Goal: Task Accomplishment & Management: Manage account settings

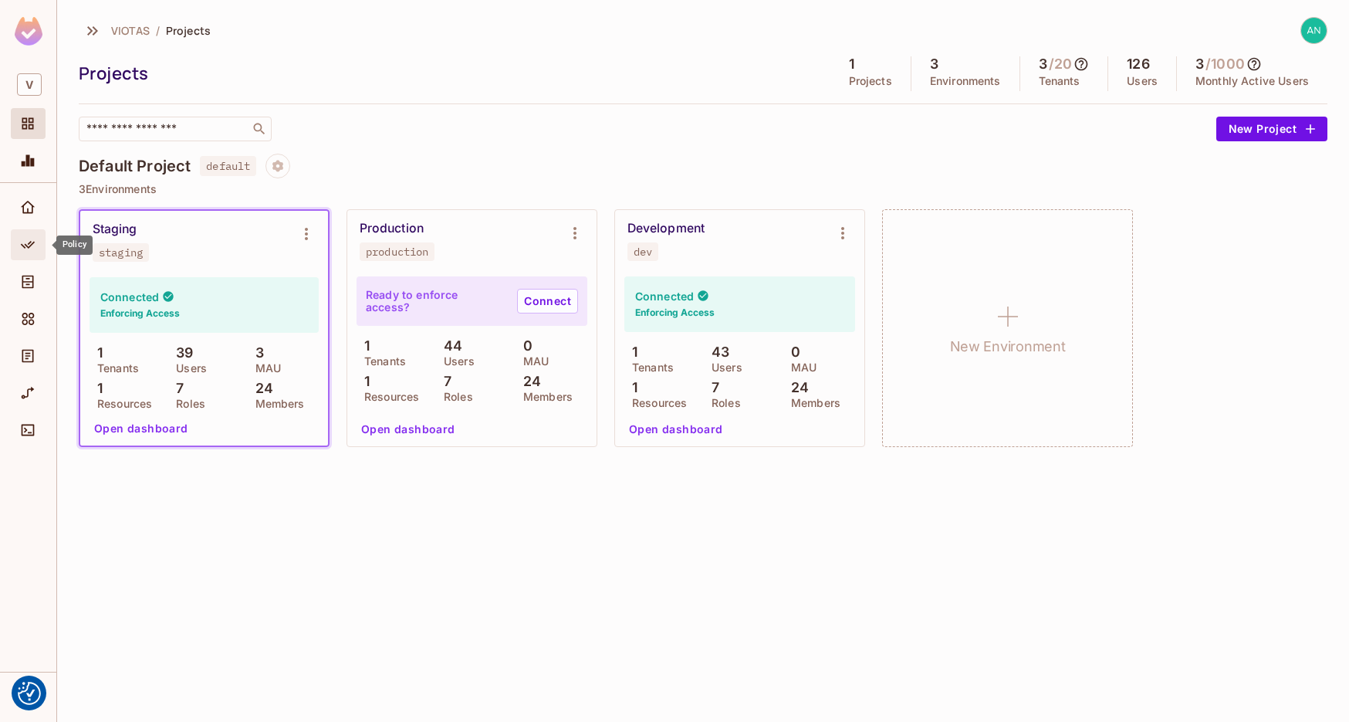
click at [32, 257] on div "Policy" at bounding box center [28, 244] width 35 height 31
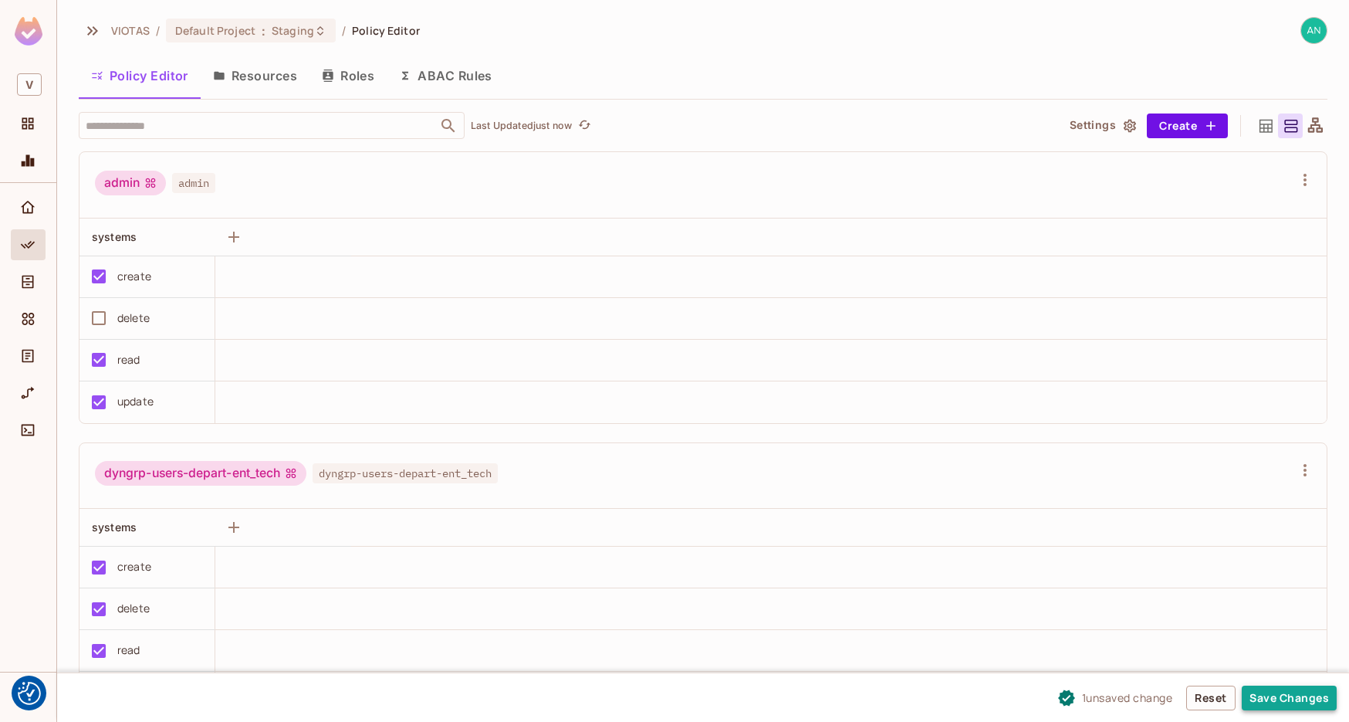
click at [1291, 702] on button "Save Changes" at bounding box center [1289, 697] width 95 height 25
click at [1295, 702] on button "Save Changes" at bounding box center [1289, 697] width 95 height 25
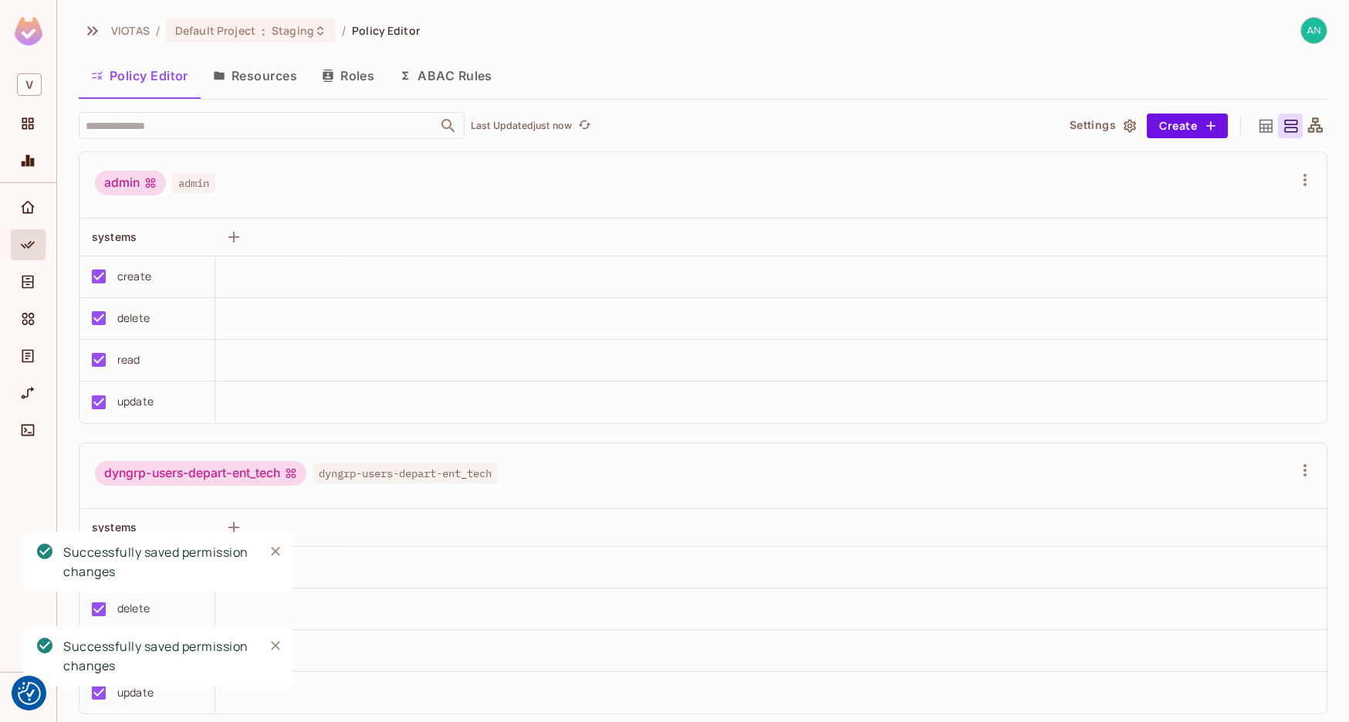
click at [672, 478] on div "dyngrp-users-depart-ent_tech dyngrp-users-depart-ent_tech" at bounding box center [694, 475] width 1198 height 29
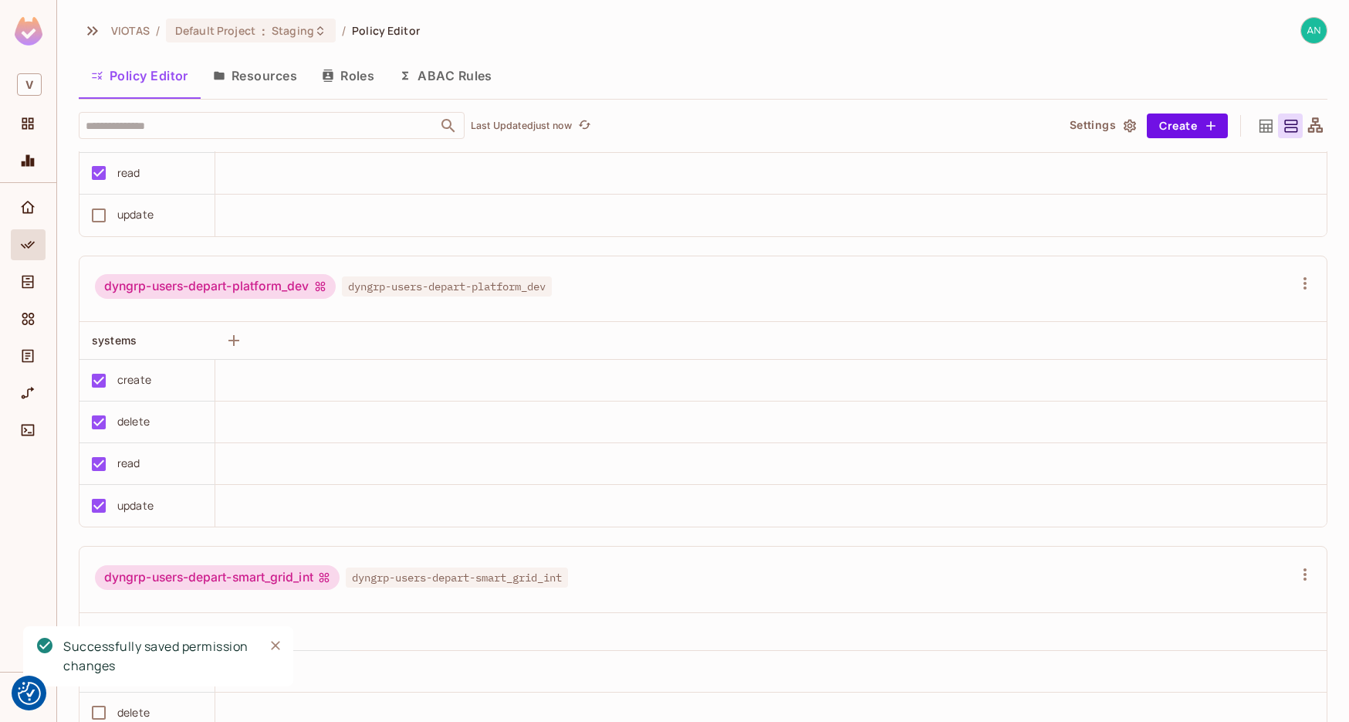
scroll to position [772, 0]
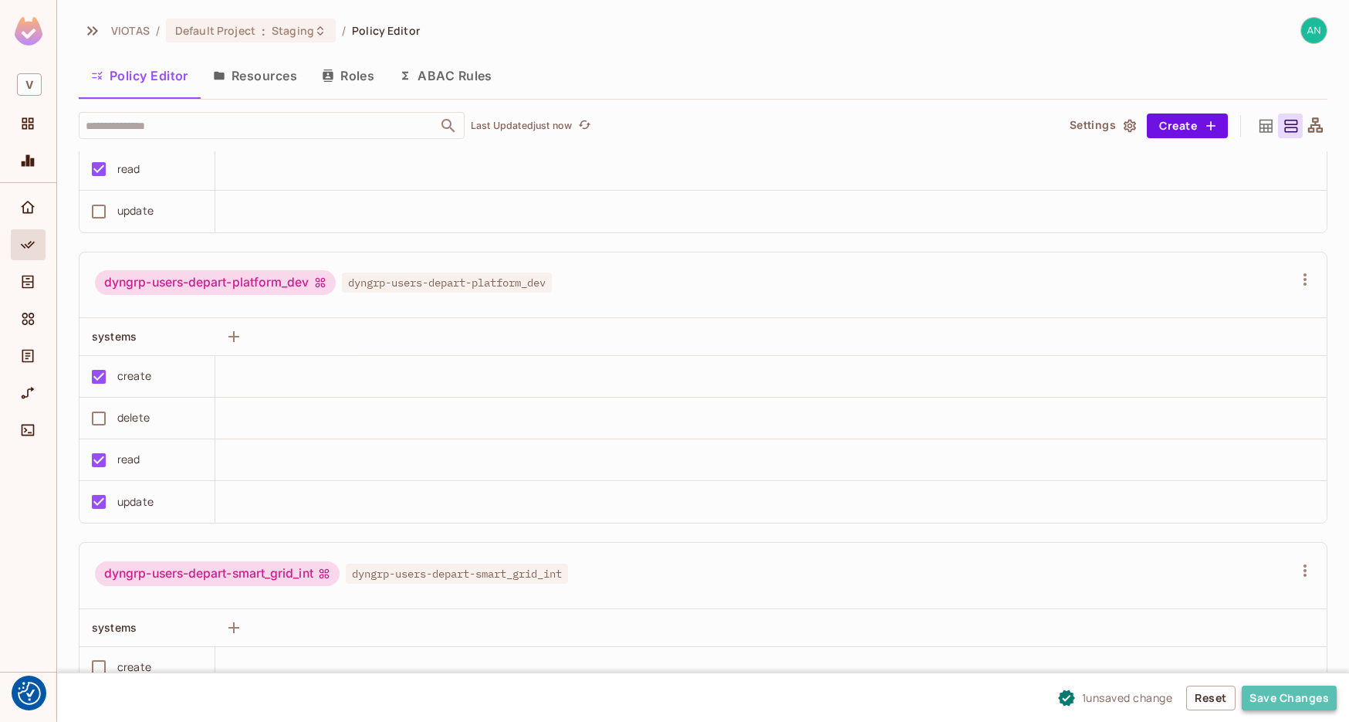
click at [1259, 699] on button "Save Changes" at bounding box center [1289, 697] width 95 height 25
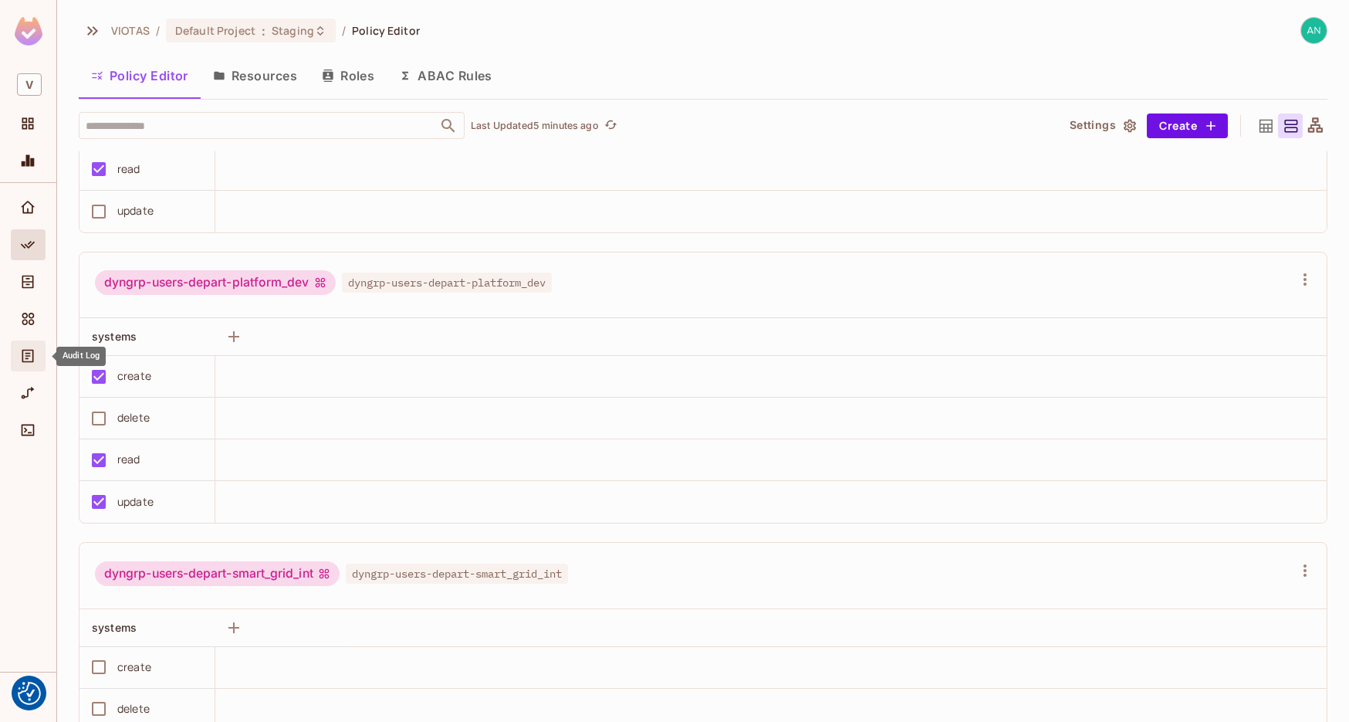
click at [28, 370] on div "Audit Log" at bounding box center [28, 355] width 35 height 31
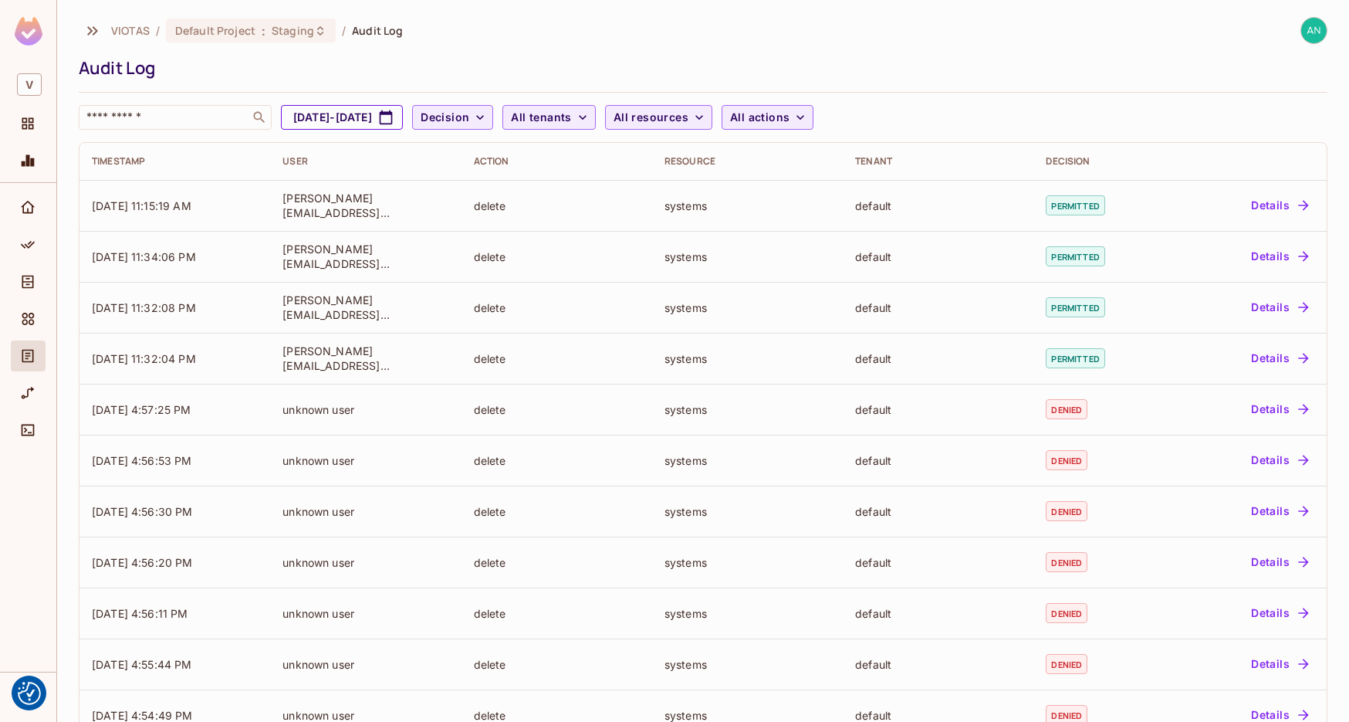
click at [403, 110] on button "[DATE] - [DATE]" at bounding box center [342, 117] width 122 height 25
select select "*"
select select "****"
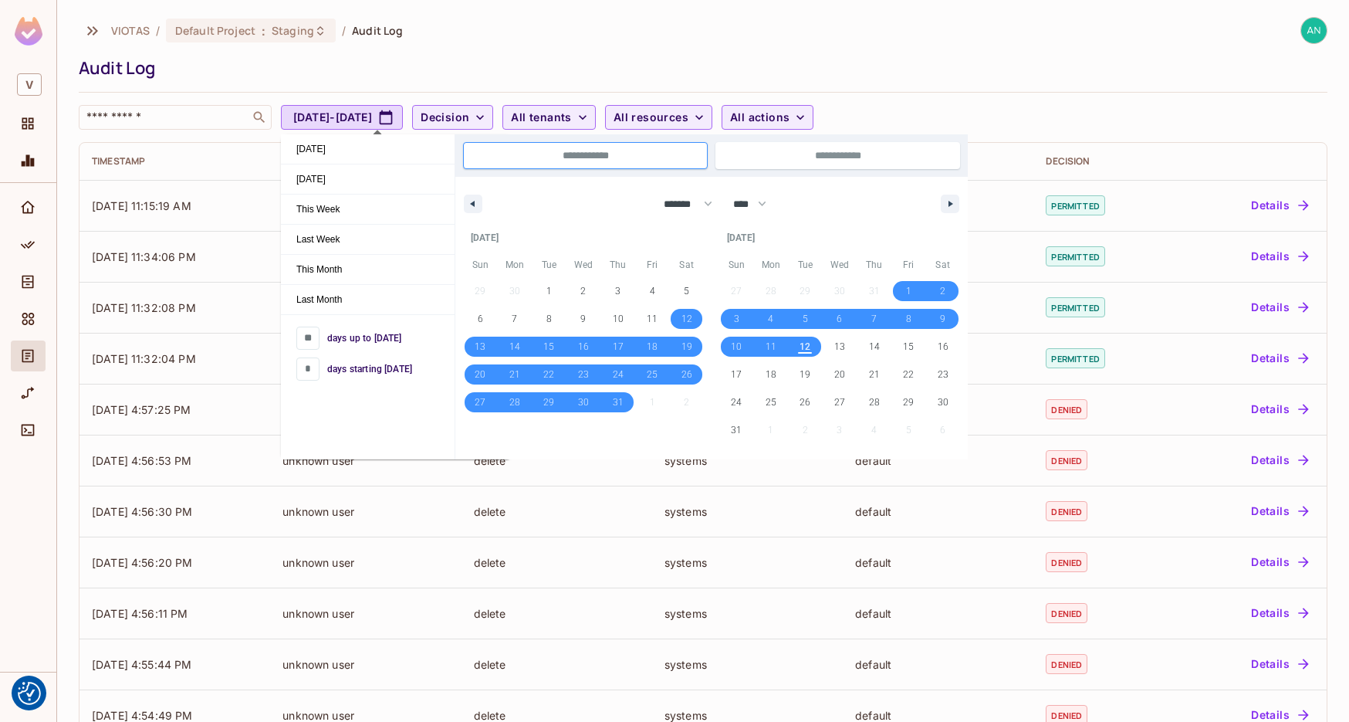
click at [810, 347] on span "12" at bounding box center [805, 347] width 11 height 28
click at [810, 347] on span "12" at bounding box center [805, 347] width 35 height 20
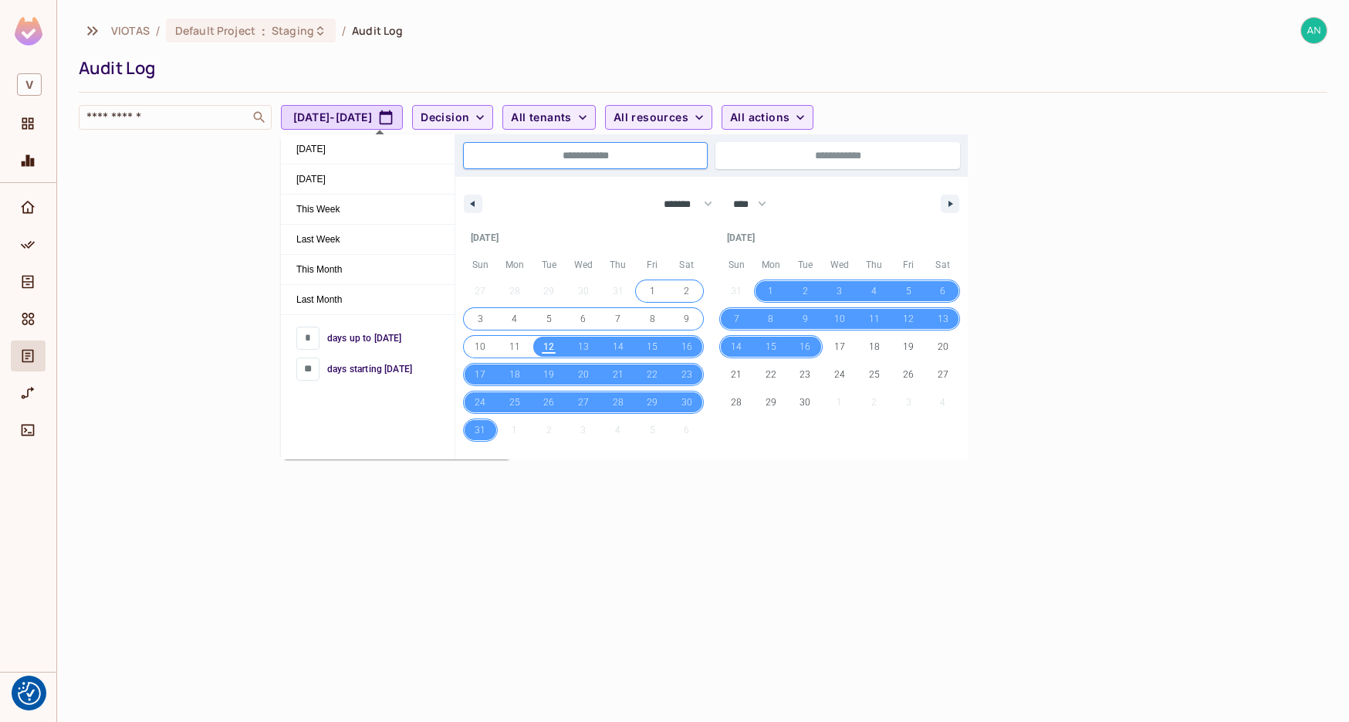
type input "*"
type input "**"
type input "**********"
select select "*"
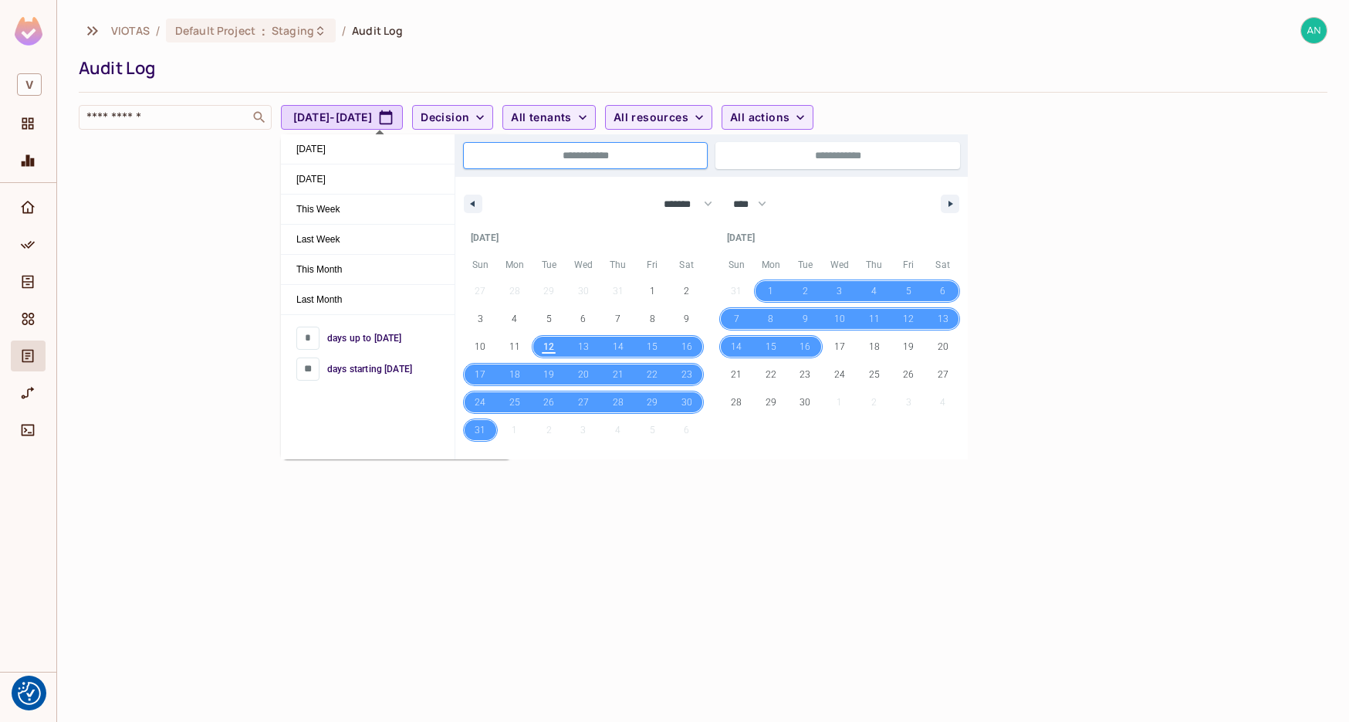
click at [553, 343] on span "12" at bounding box center [548, 347] width 11 height 28
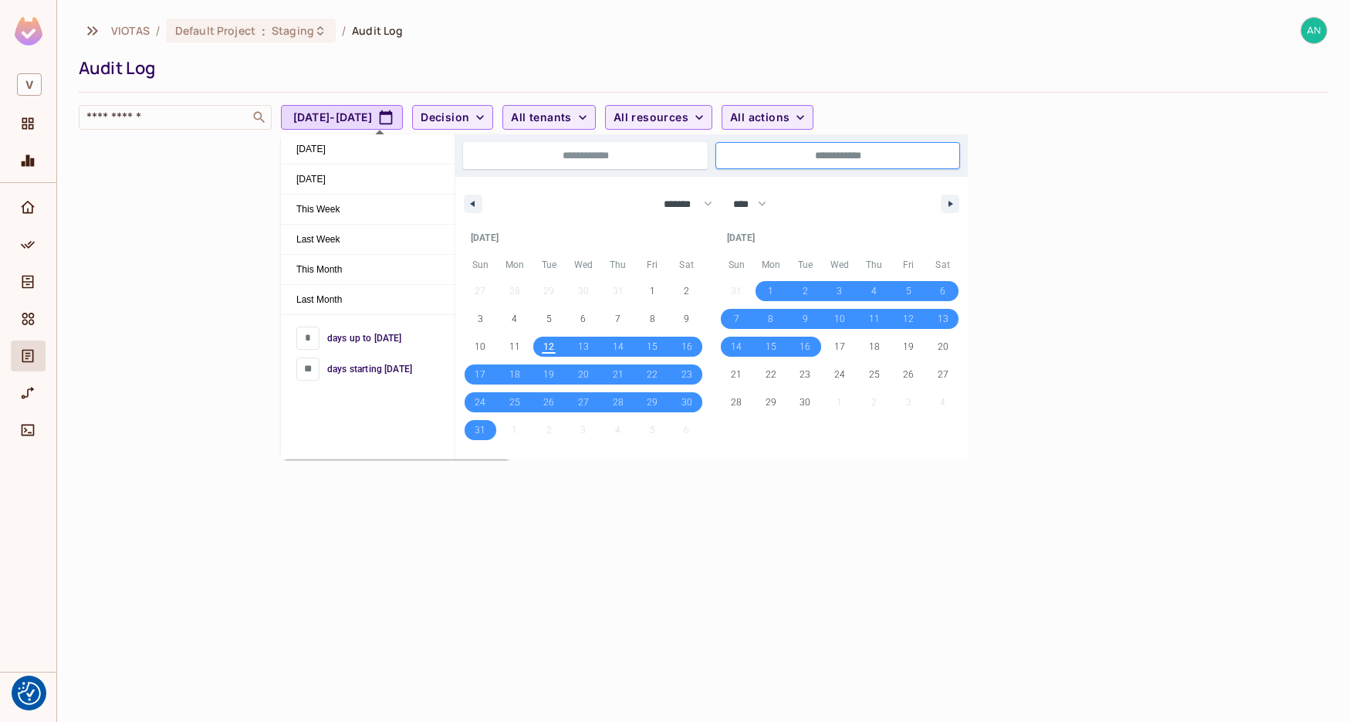
click at [553, 343] on span "12" at bounding box center [548, 347] width 11 height 28
type input "*"
type input "**********"
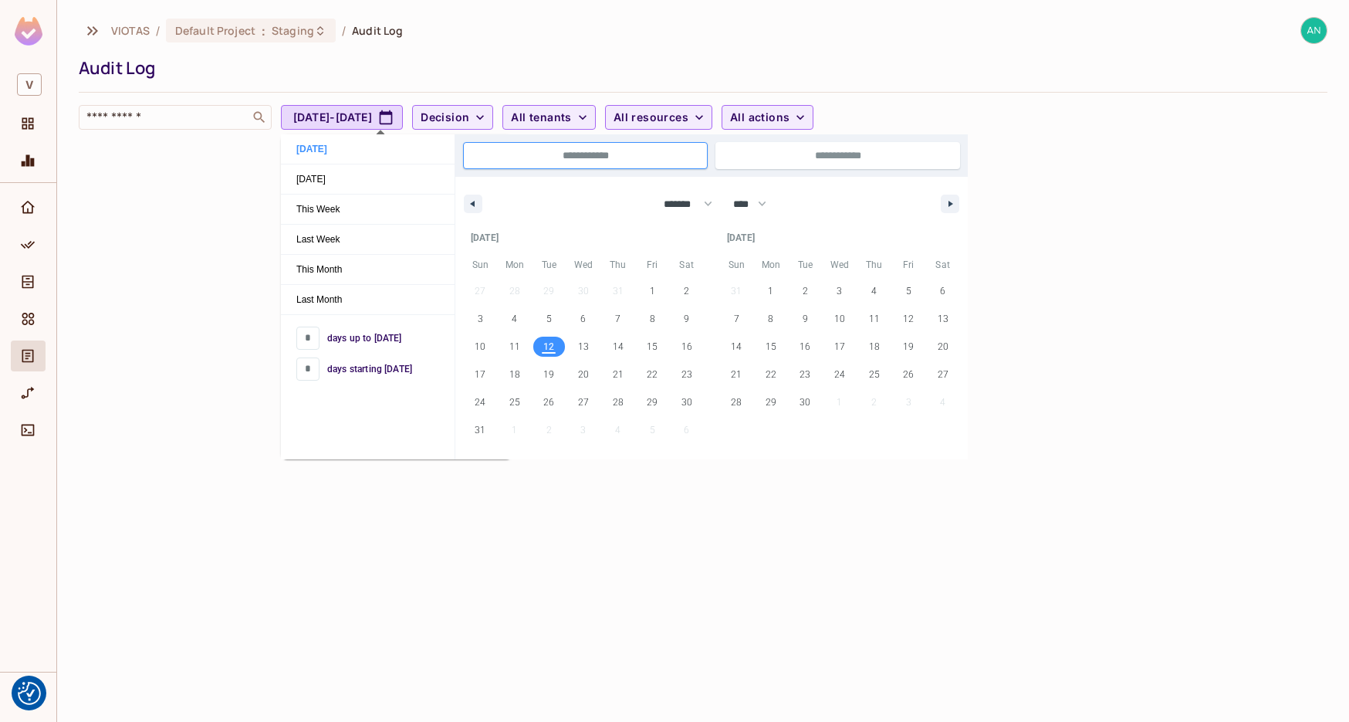
click at [553, 343] on span "12" at bounding box center [548, 347] width 11 height 28
click at [850, 522] on div "VIOTAS / Default Project : Staging / Audit Log Audit Log ​ [DATE] - [DATE] Deci…" at bounding box center [703, 361] width 1292 height 722
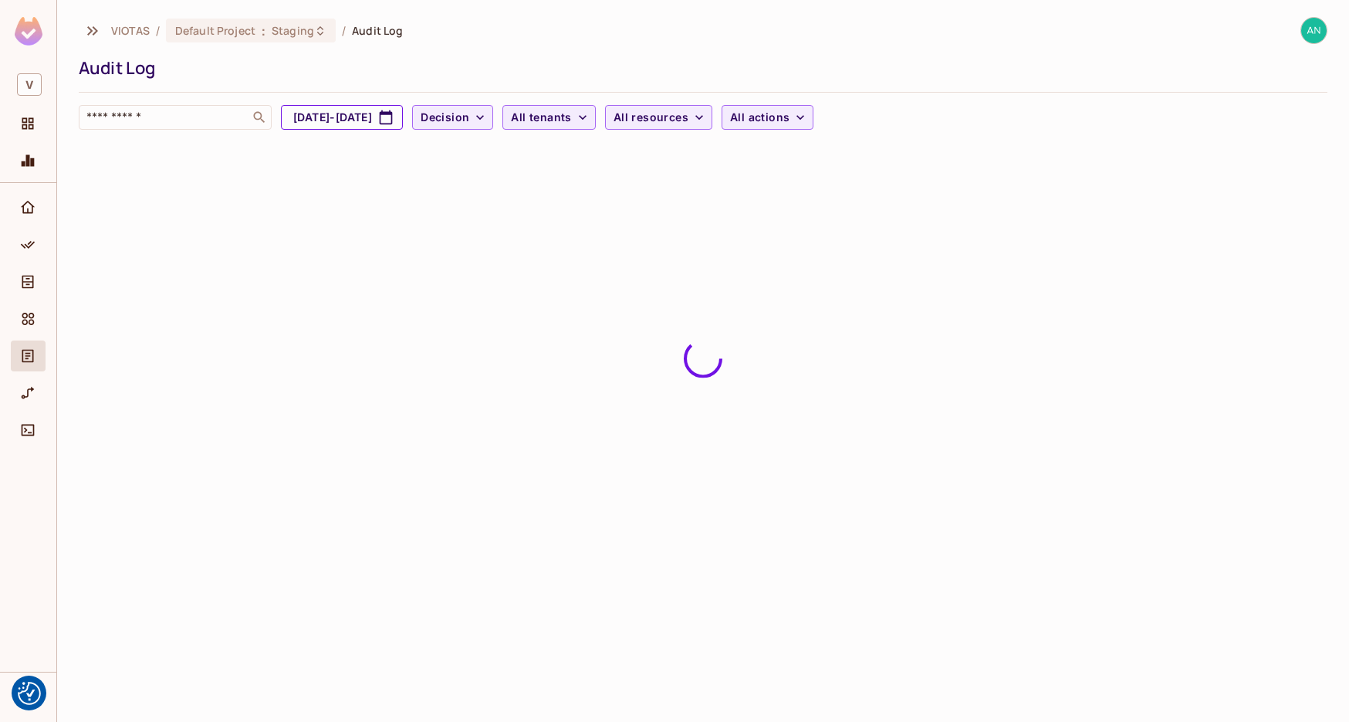
click at [378, 107] on button "[DATE] - [DATE]" at bounding box center [342, 117] width 122 height 25
select select "*"
select select "****"
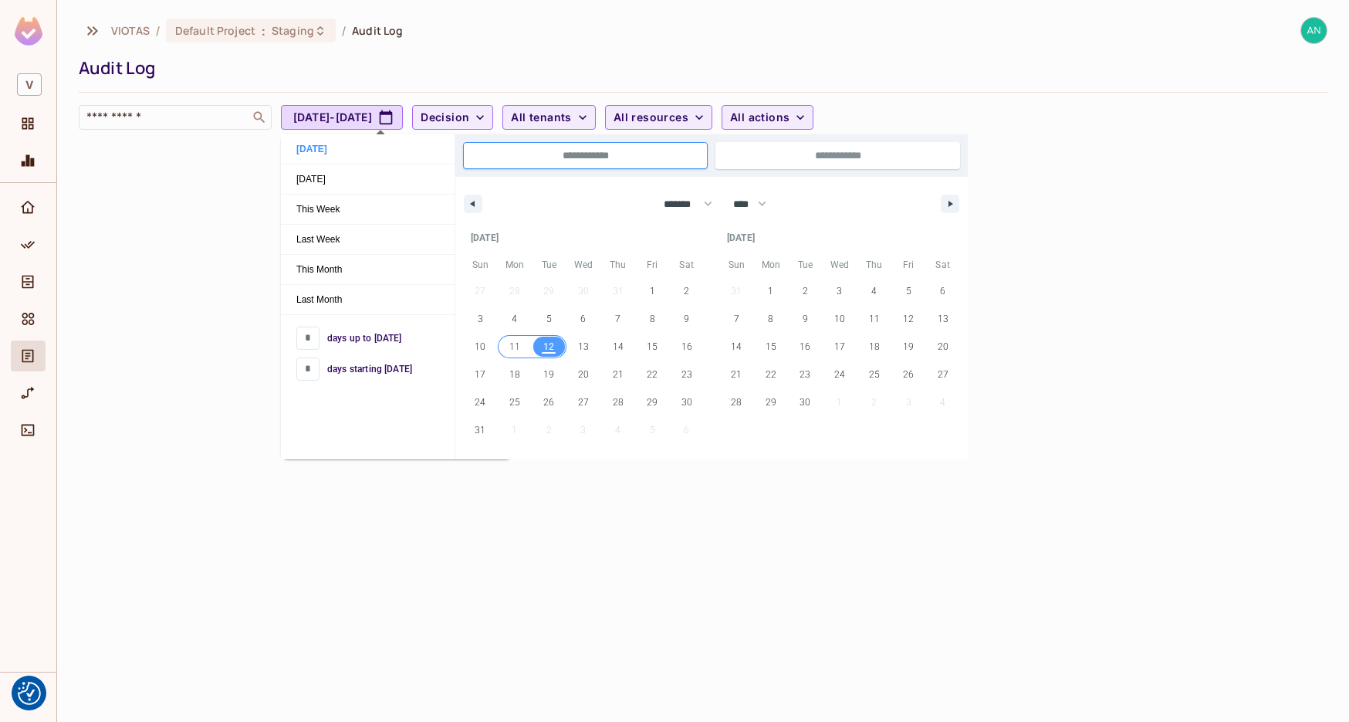
click at [521, 343] on span "11" at bounding box center [515, 347] width 35 height 20
type input "*"
type input "**********"
click at [551, 351] on span "12" at bounding box center [548, 347] width 11 height 28
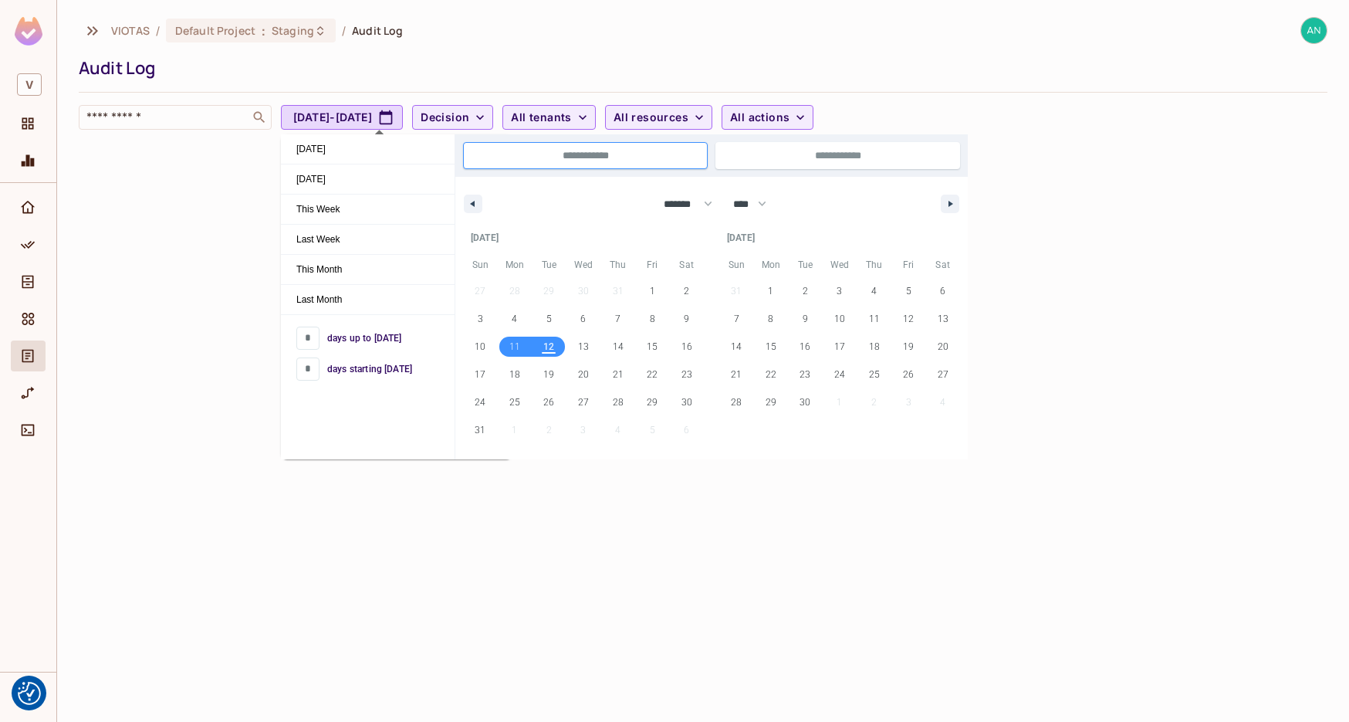
click at [1087, 454] on div "VIOTAS / Default Project : Staging / Audit Log Audit Log ​ [DATE] - [DATE] Deci…" at bounding box center [703, 361] width 1292 height 722
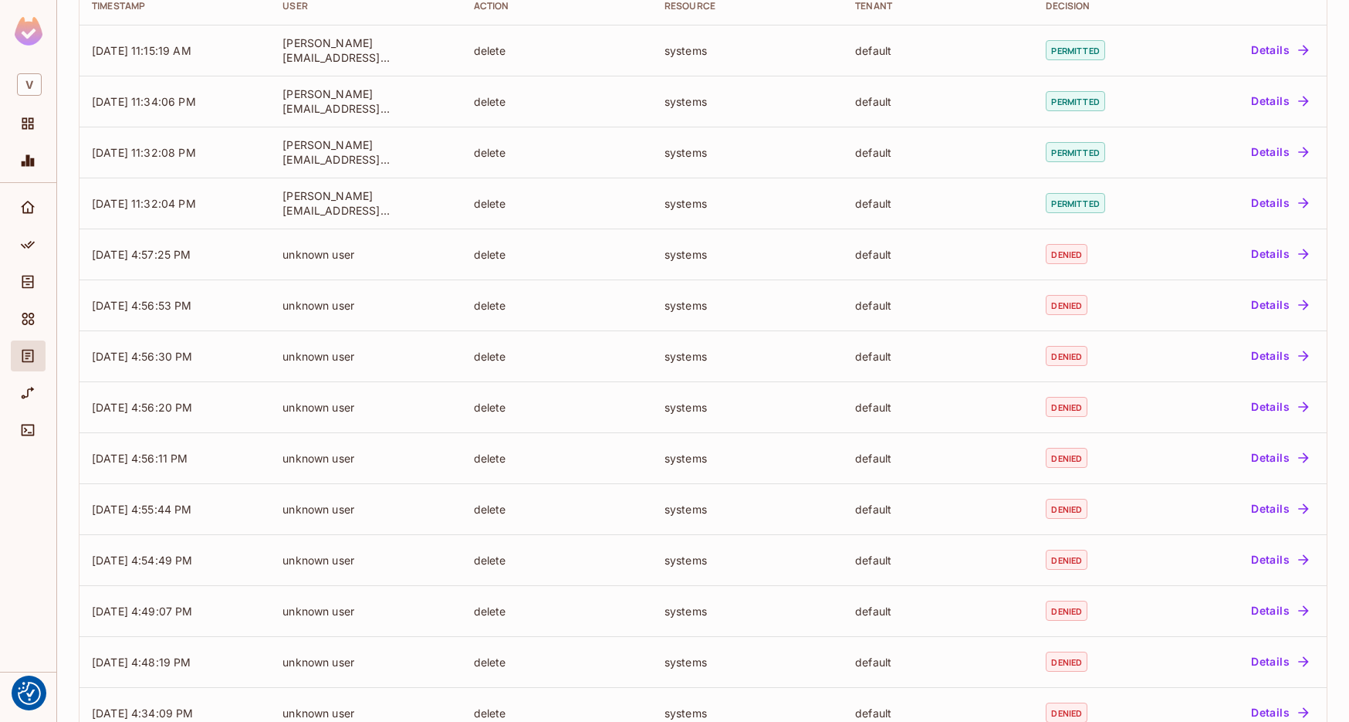
scroll to position [296, 0]
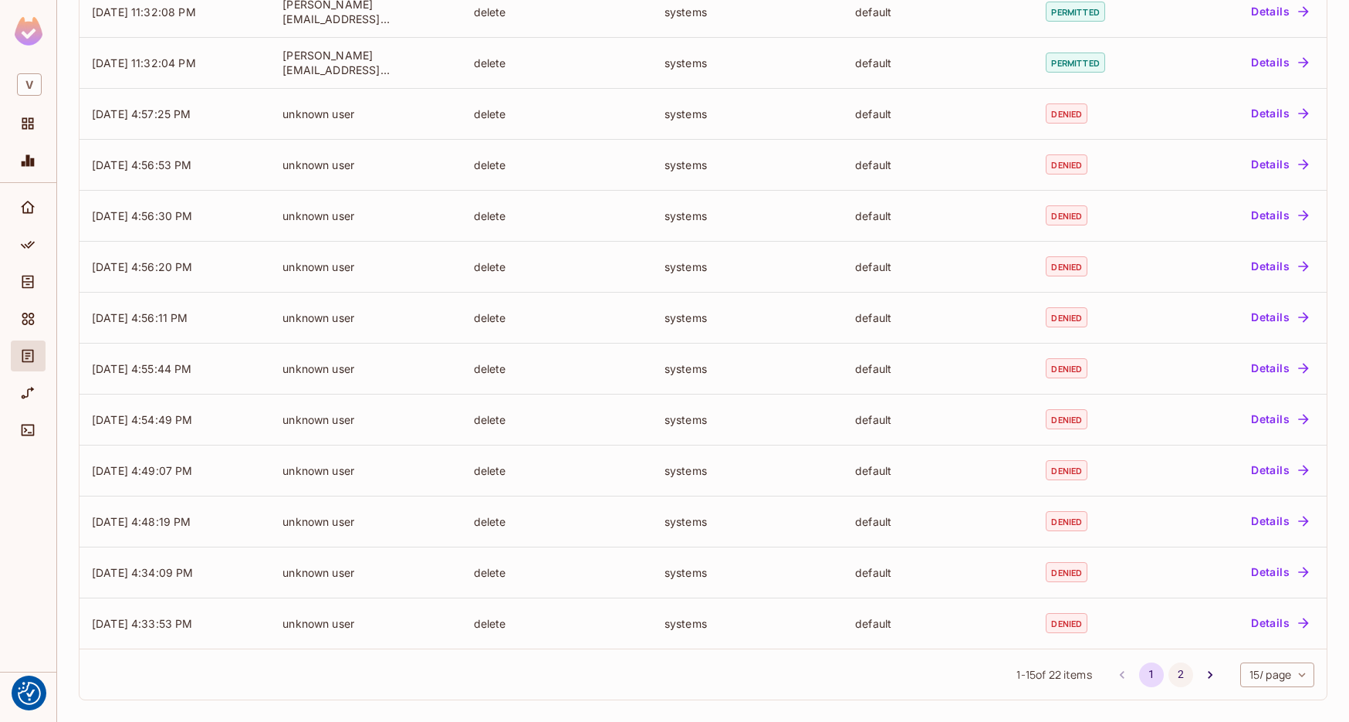
click at [1169, 670] on button "2" at bounding box center [1181, 674] width 25 height 25
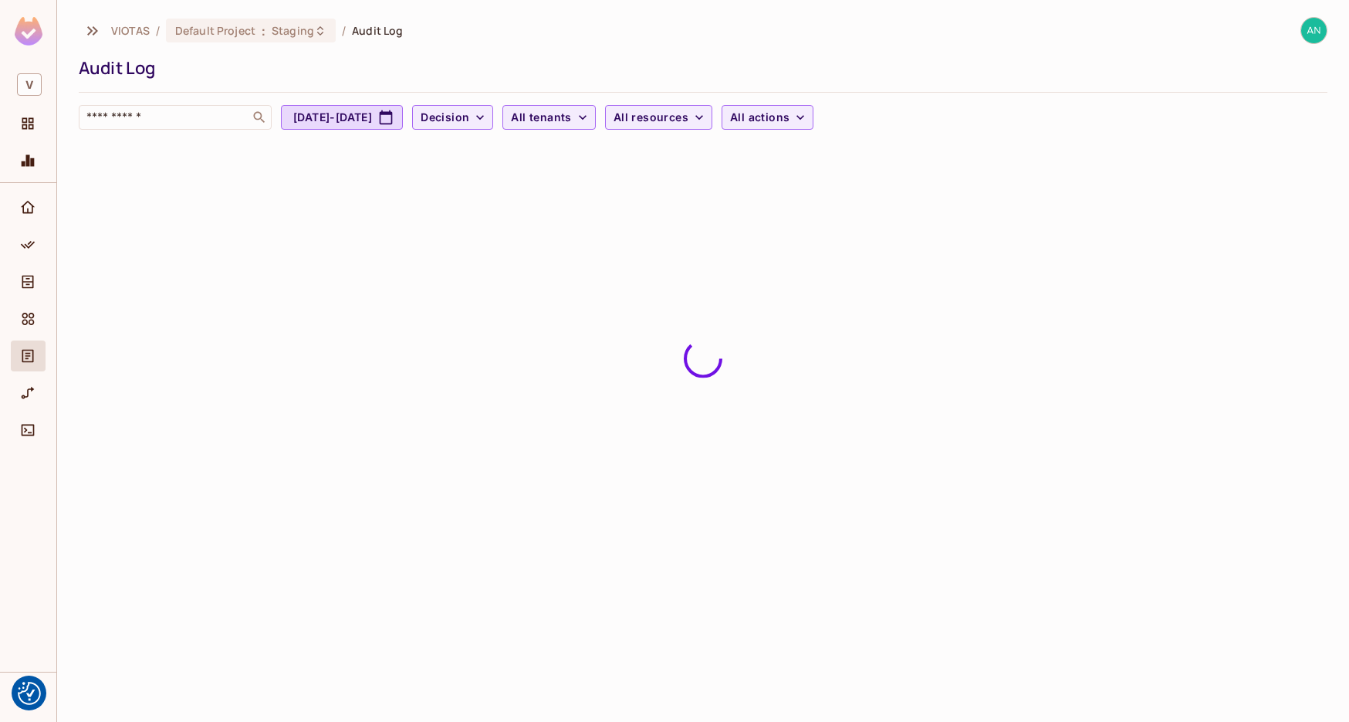
scroll to position [0, 0]
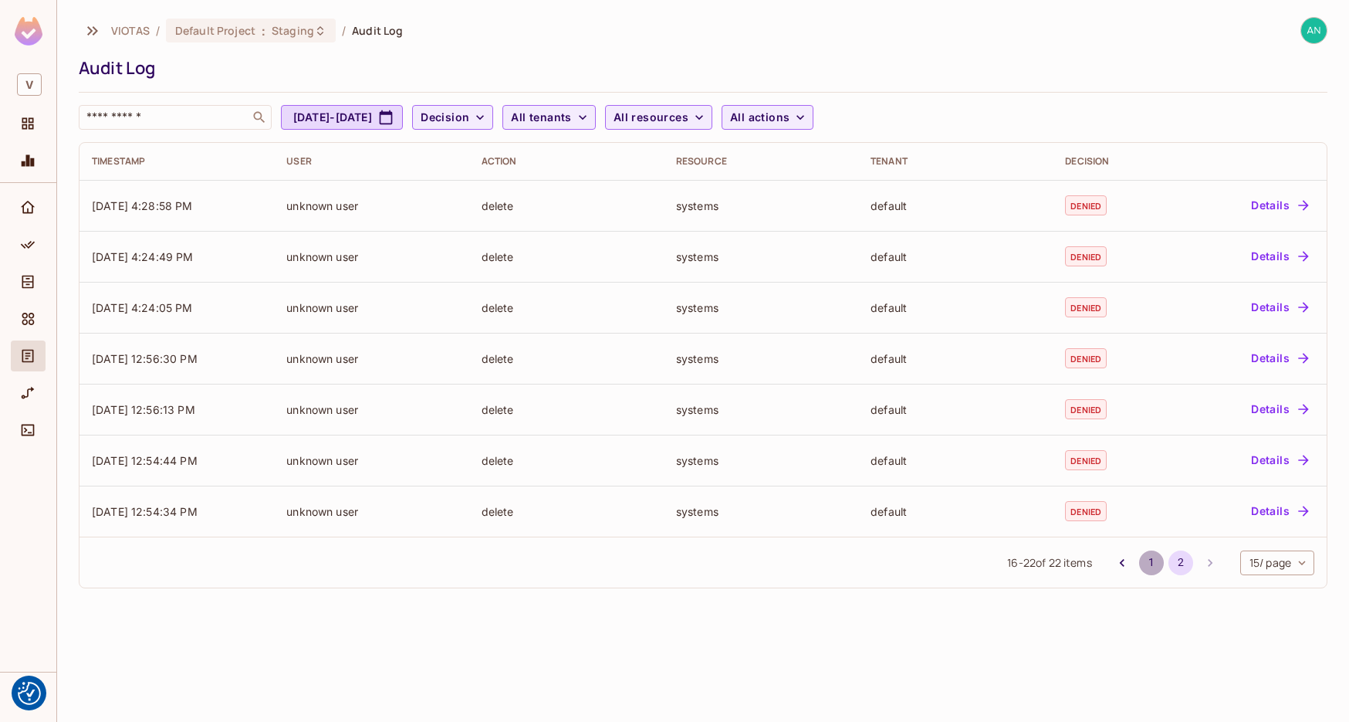
click at [1139, 563] on button "1" at bounding box center [1151, 562] width 25 height 25
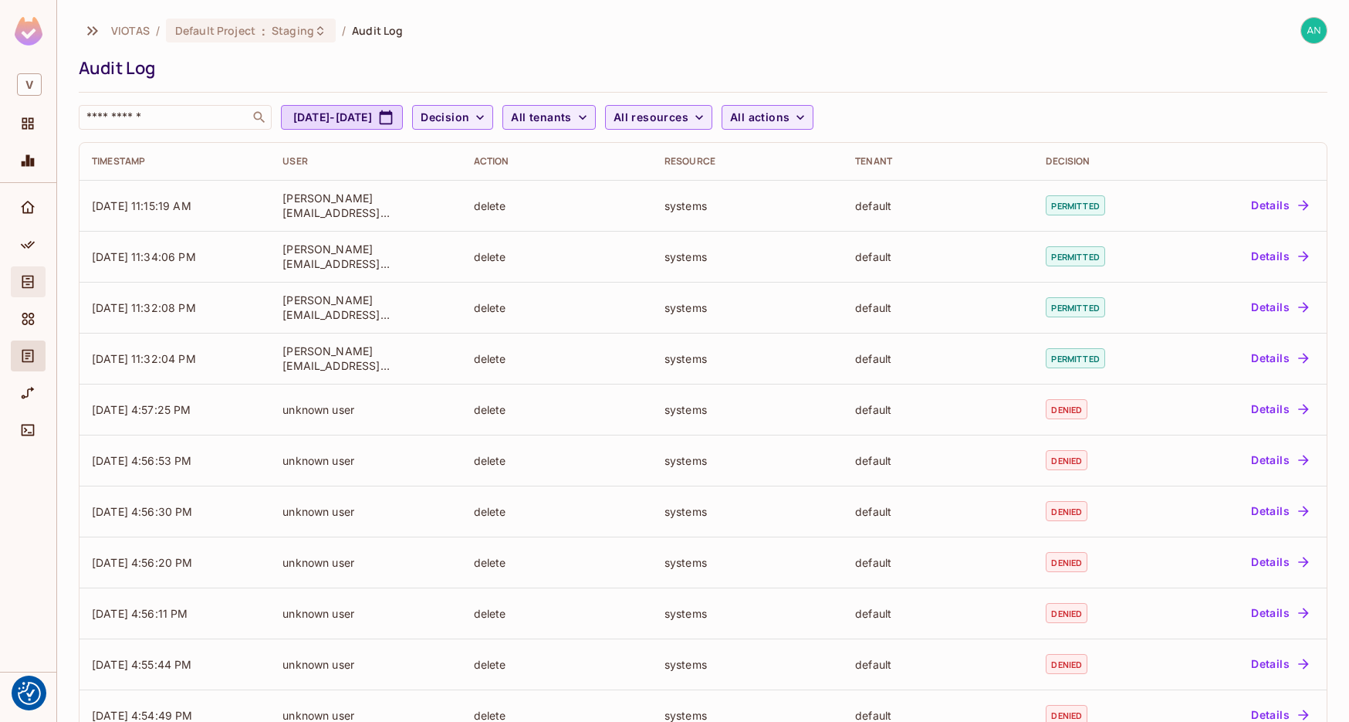
click at [27, 286] on icon "Directory" at bounding box center [27, 281] width 15 height 15
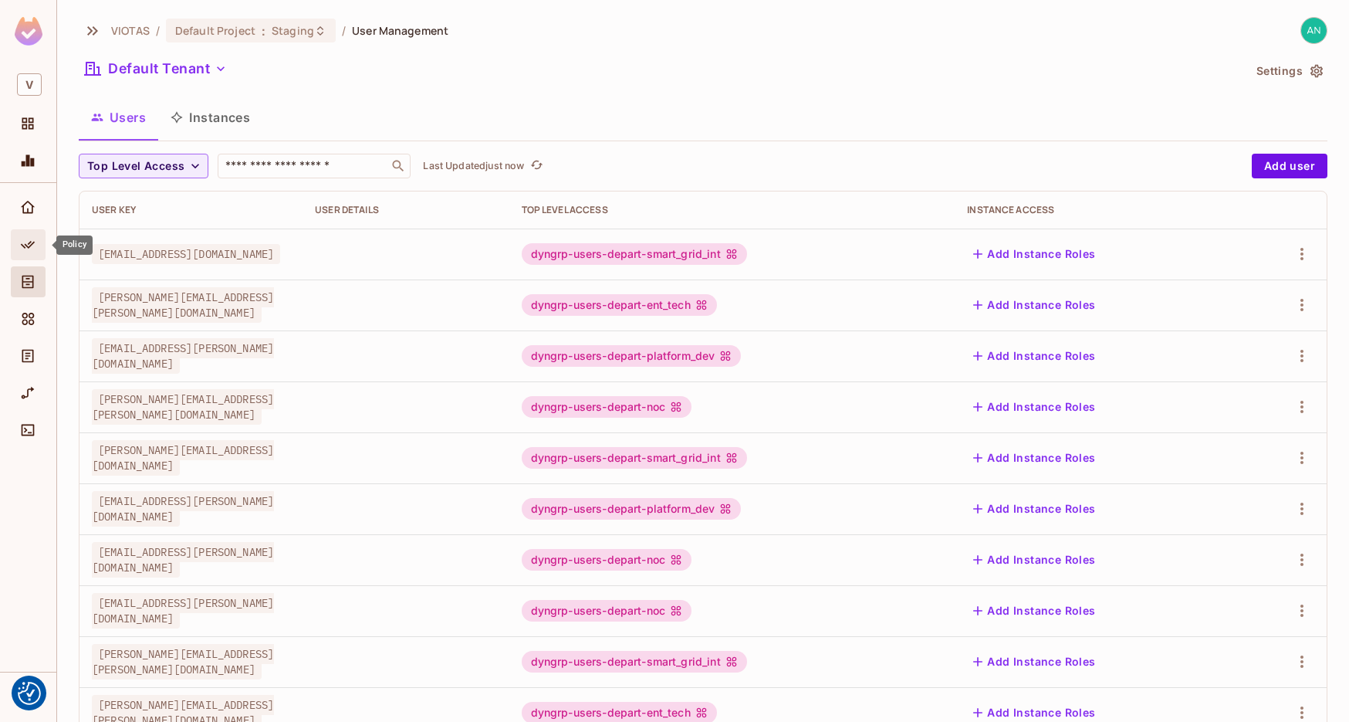
click at [39, 242] on div "Policy" at bounding box center [30, 244] width 26 height 19
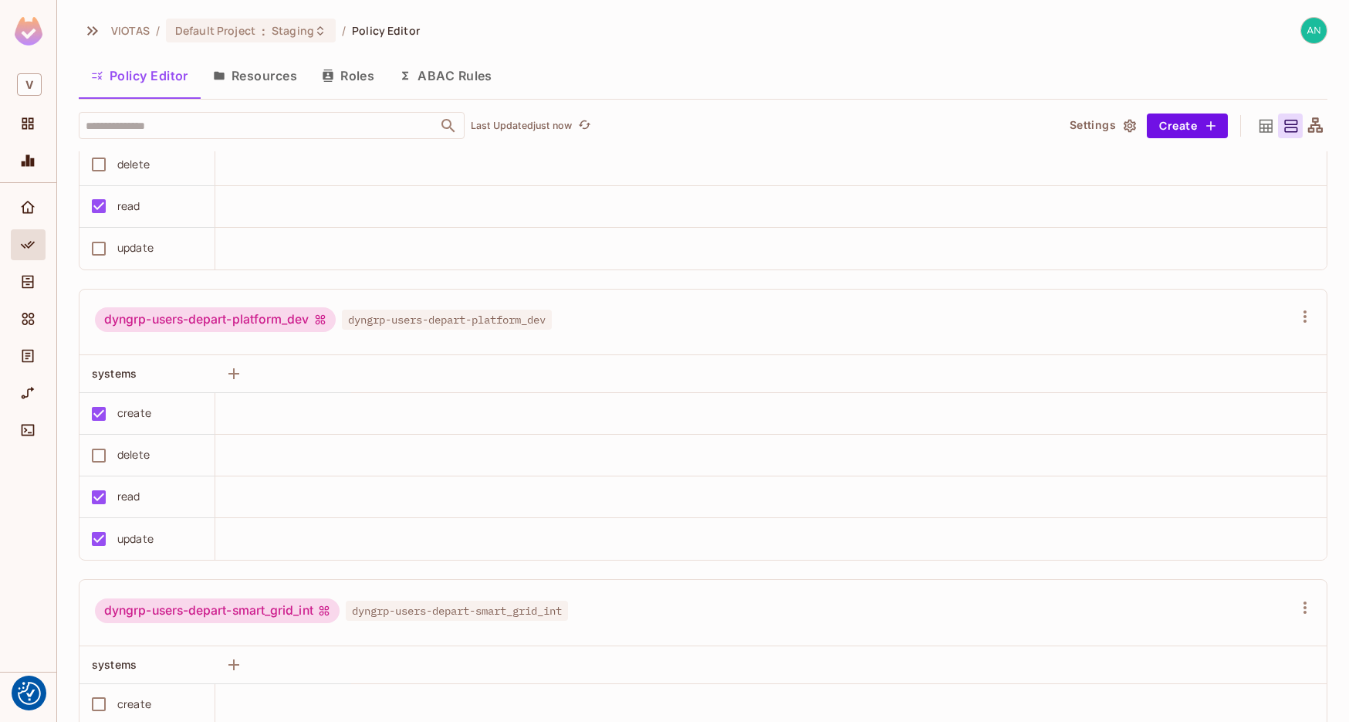
scroll to position [766, 0]
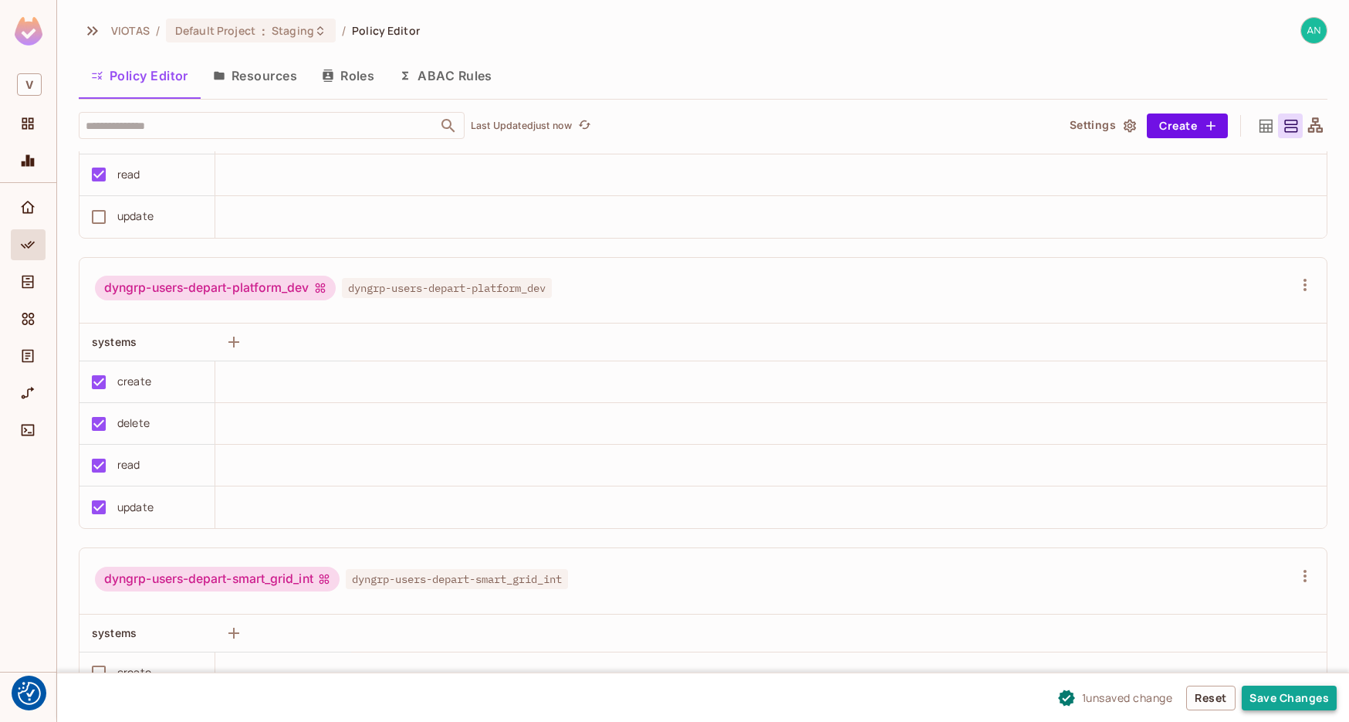
click at [1301, 696] on button "Save Changes" at bounding box center [1289, 697] width 95 height 25
